Goal: Check status: Check status

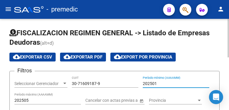
type input "202501"
click at [53, 102] on input "202505" at bounding box center [47, 100] width 67 height 5
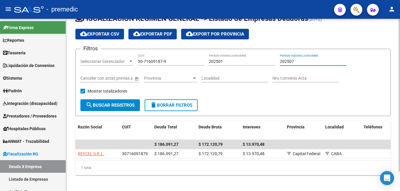
scroll to position [22, 0]
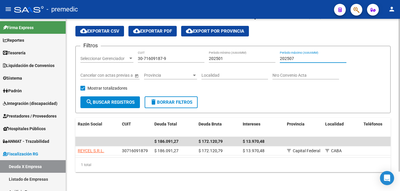
type input "202507"
click at [101, 100] on span "search Buscar Registros" at bounding box center [110, 102] width 49 height 5
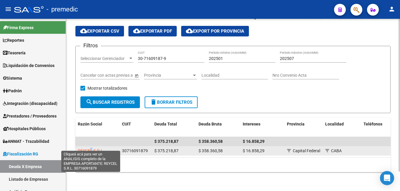
click at [91, 110] on span "REYCEL S.R.L." at bounding box center [91, 151] width 26 height 5
copy span "L"
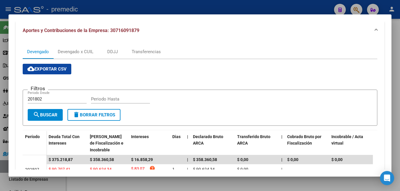
scroll to position [59, 0]
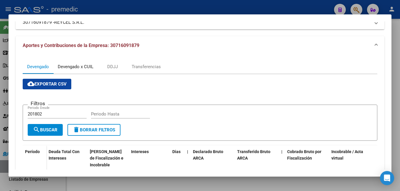
click at [68, 68] on div "Devengado x CUIL" at bounding box center [76, 67] width 36 height 6
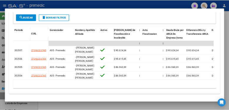
scroll to position [163, 0]
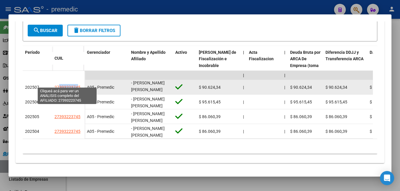
drag, startPoint x: 59, startPoint y: 86, endPoint x: 77, endPoint y: 85, distance: 17.7
click at [77, 85] on app-link-go-to "27393223745" at bounding box center [67, 87] width 26 height 7
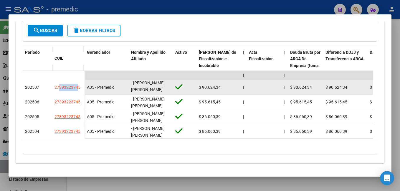
copy span "39322374"
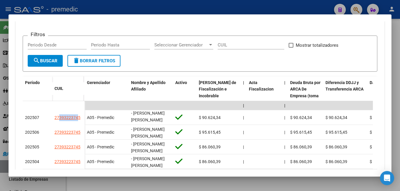
scroll to position [75, 0]
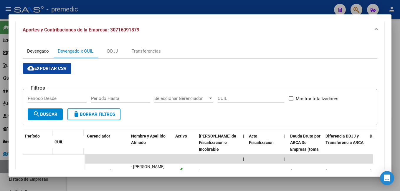
click at [31, 51] on div "Devengado" at bounding box center [38, 51] width 22 height 6
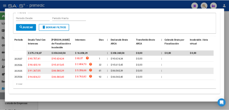
scroll to position [148, 0]
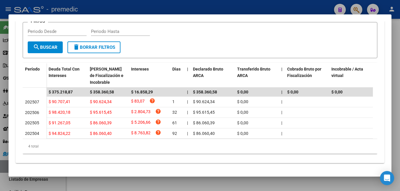
click at [229, 74] on div at bounding box center [200, 95] width 400 height 191
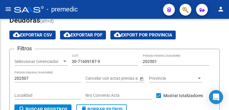
scroll to position [31, 0]
